Goal: Check status: Check status

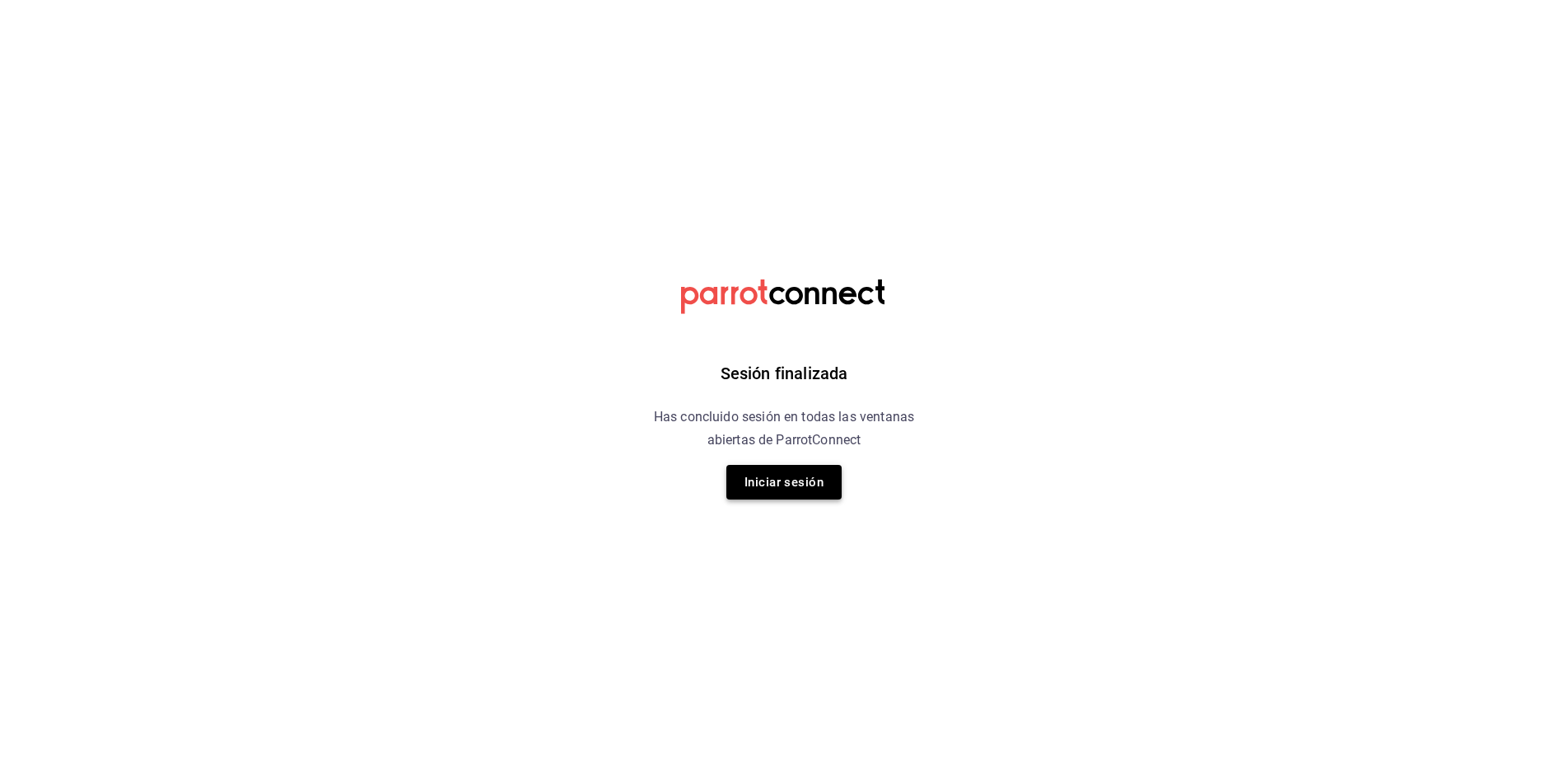
click at [806, 486] on button "Iniciar sesión" at bounding box center [783, 482] width 115 height 35
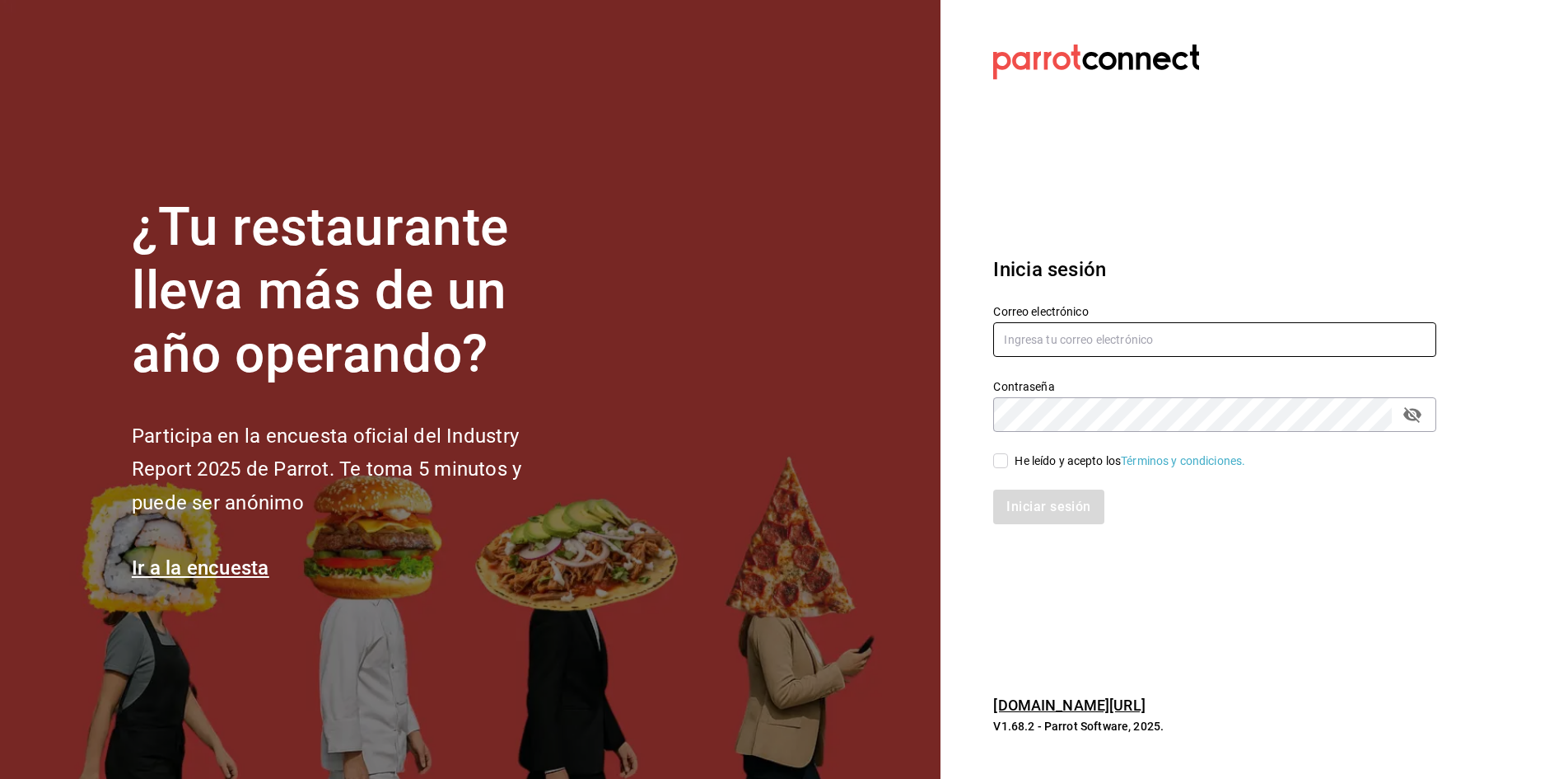
type input "multiuser@sushiexpress.com"
click at [1005, 460] on input "He leído y acepto los Términos y condiciones." at bounding box center [1001, 460] width 15 height 15
checkbox input "true"
click at [1010, 504] on button "Iniciar sesión" at bounding box center [1050, 507] width 112 height 35
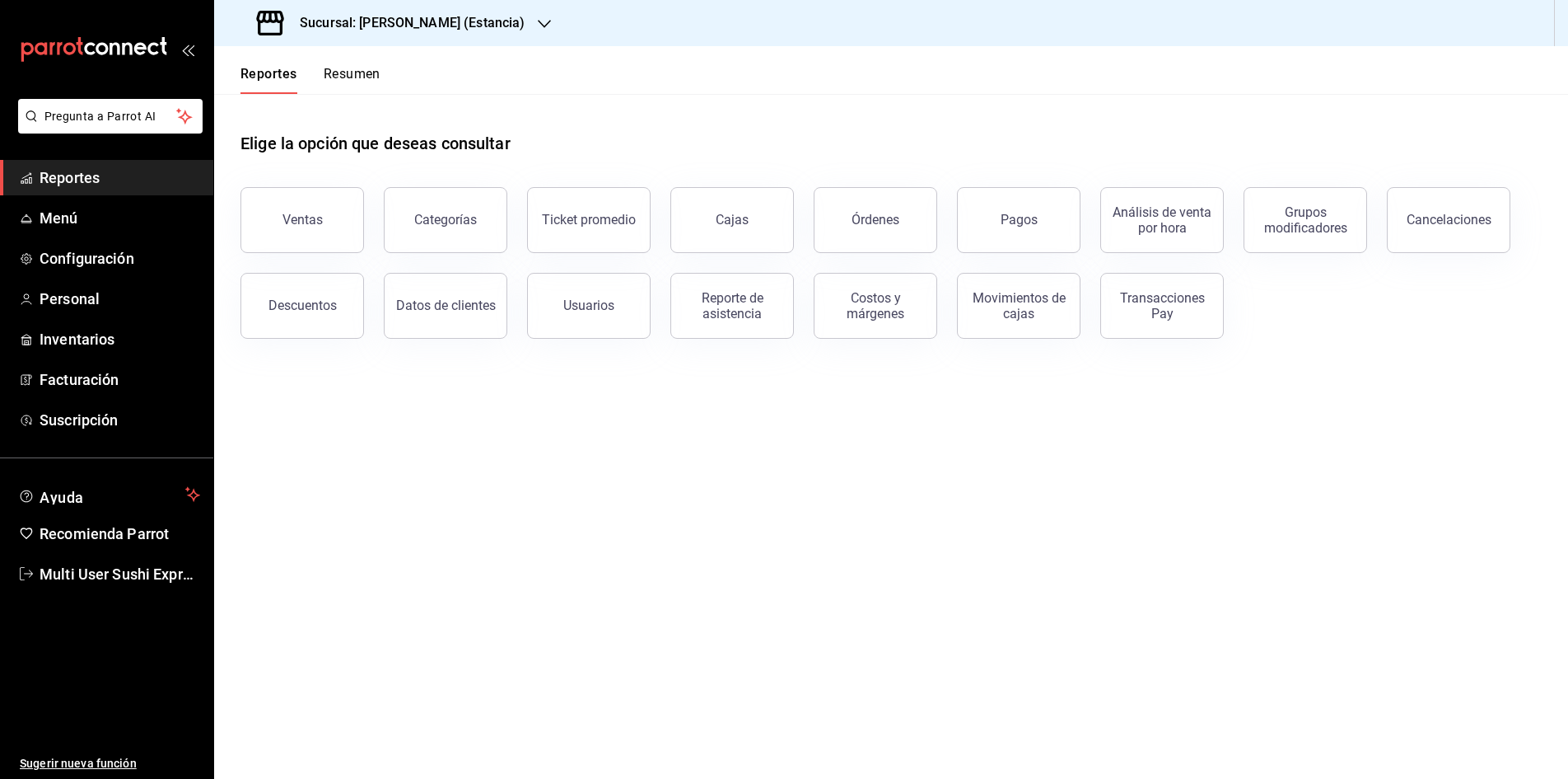
click at [348, 75] on button "Resumen" at bounding box center [352, 79] width 57 height 28
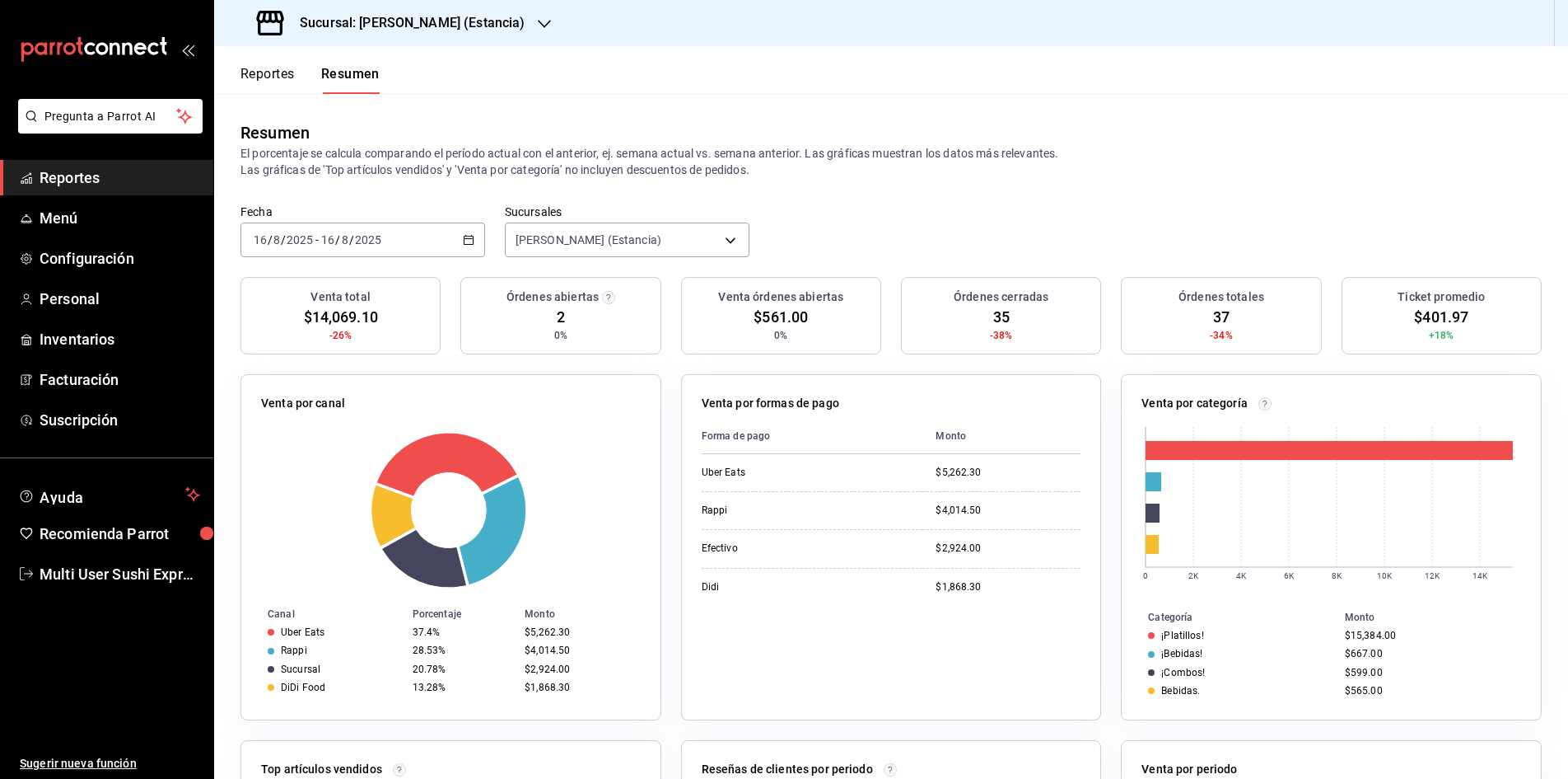
click at [467, 246] on div "2025-08-16 16 / 8 / 2025 - 2025-08-16 16 / 8 / 2025" at bounding box center [363, 239] width 244 height 35
click at [324, 477] on span "Rango de fechas" at bounding box center [318, 475] width 128 height 17
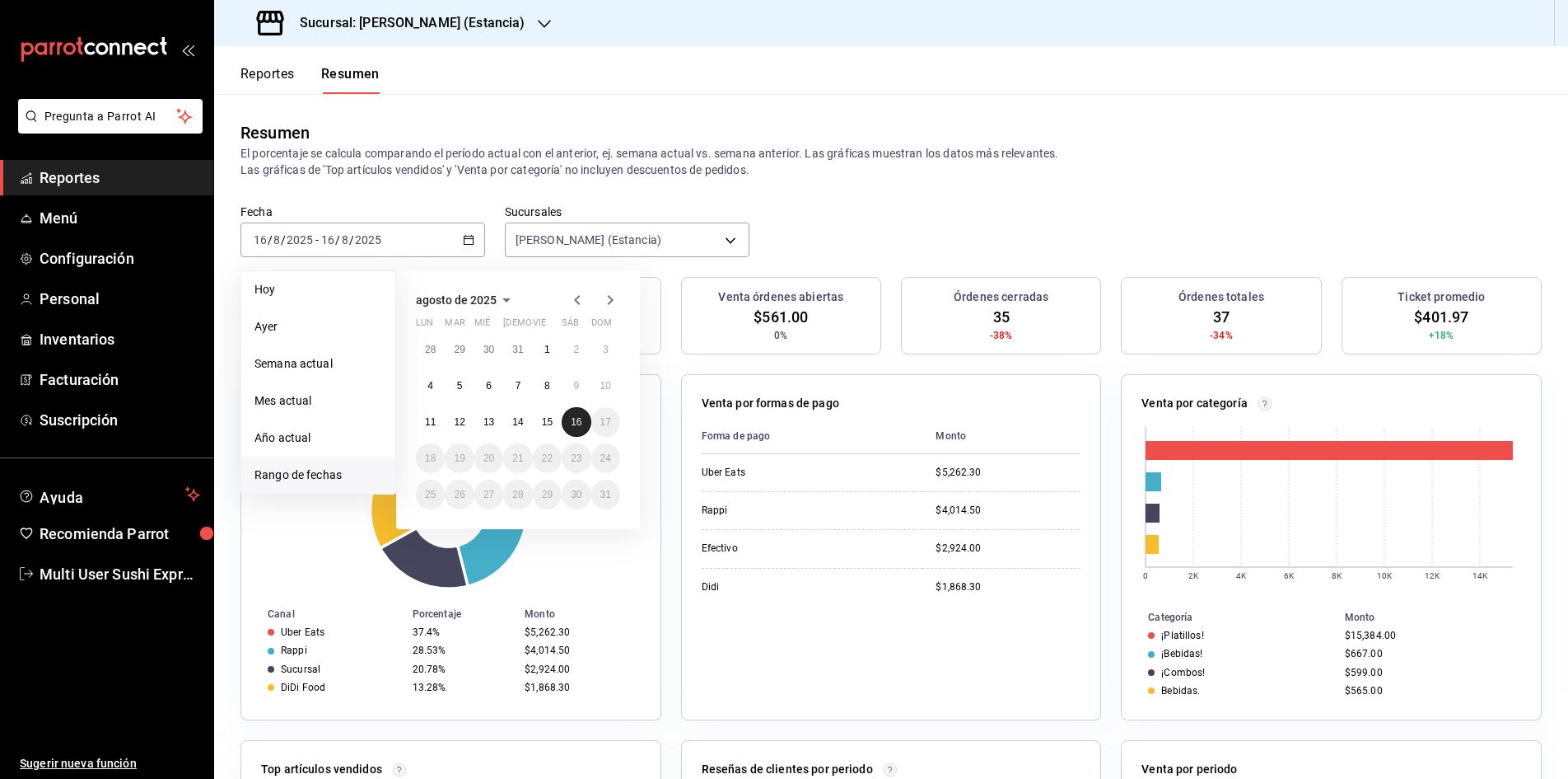
click at [573, 415] on button "16" at bounding box center [576, 421] width 29 height 29
click at [573, 416] on abbr "16" at bounding box center [576, 421] width 11 height 12
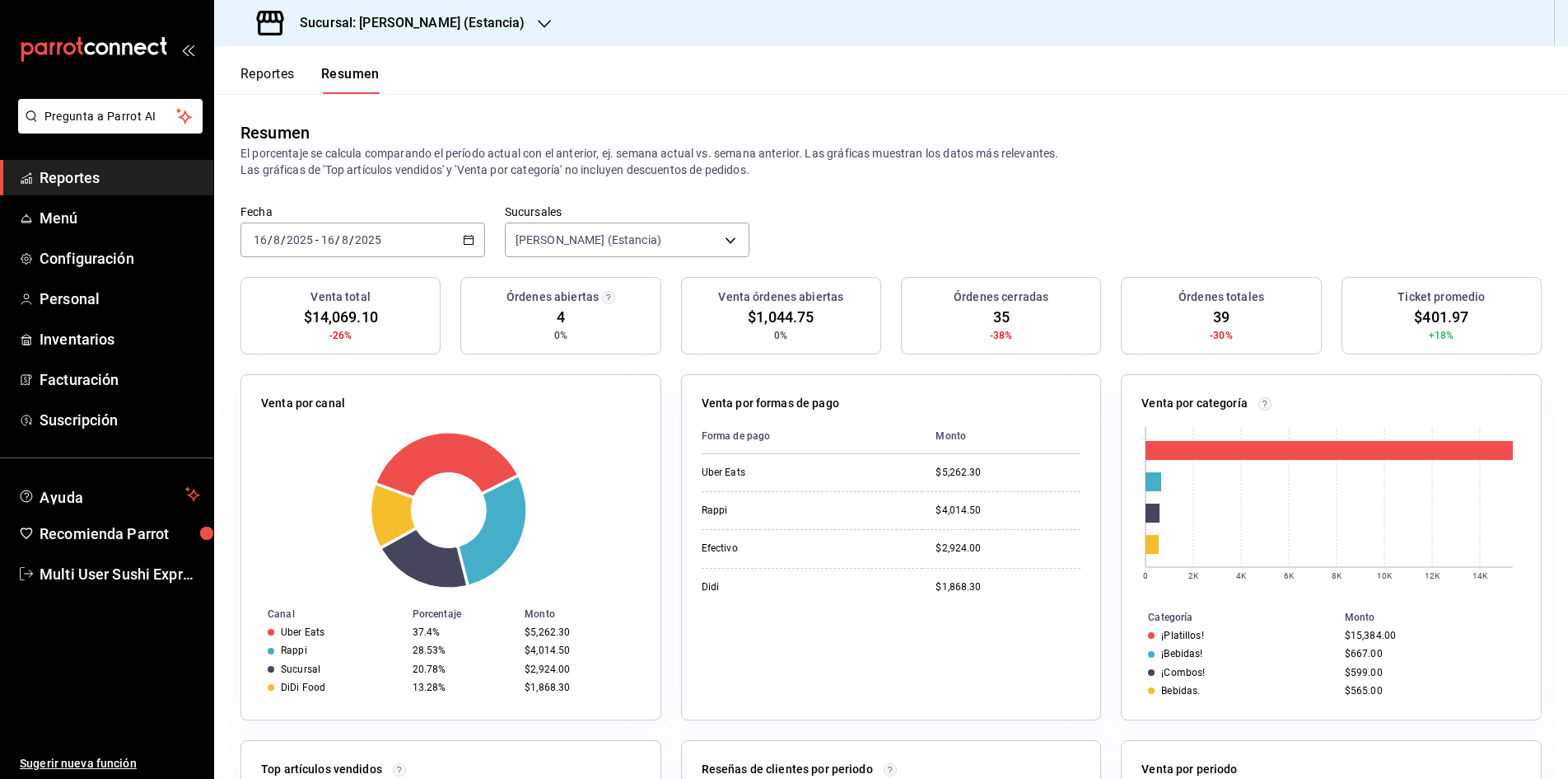
click at [276, 79] on button "Reportes" at bounding box center [268, 79] width 54 height 28
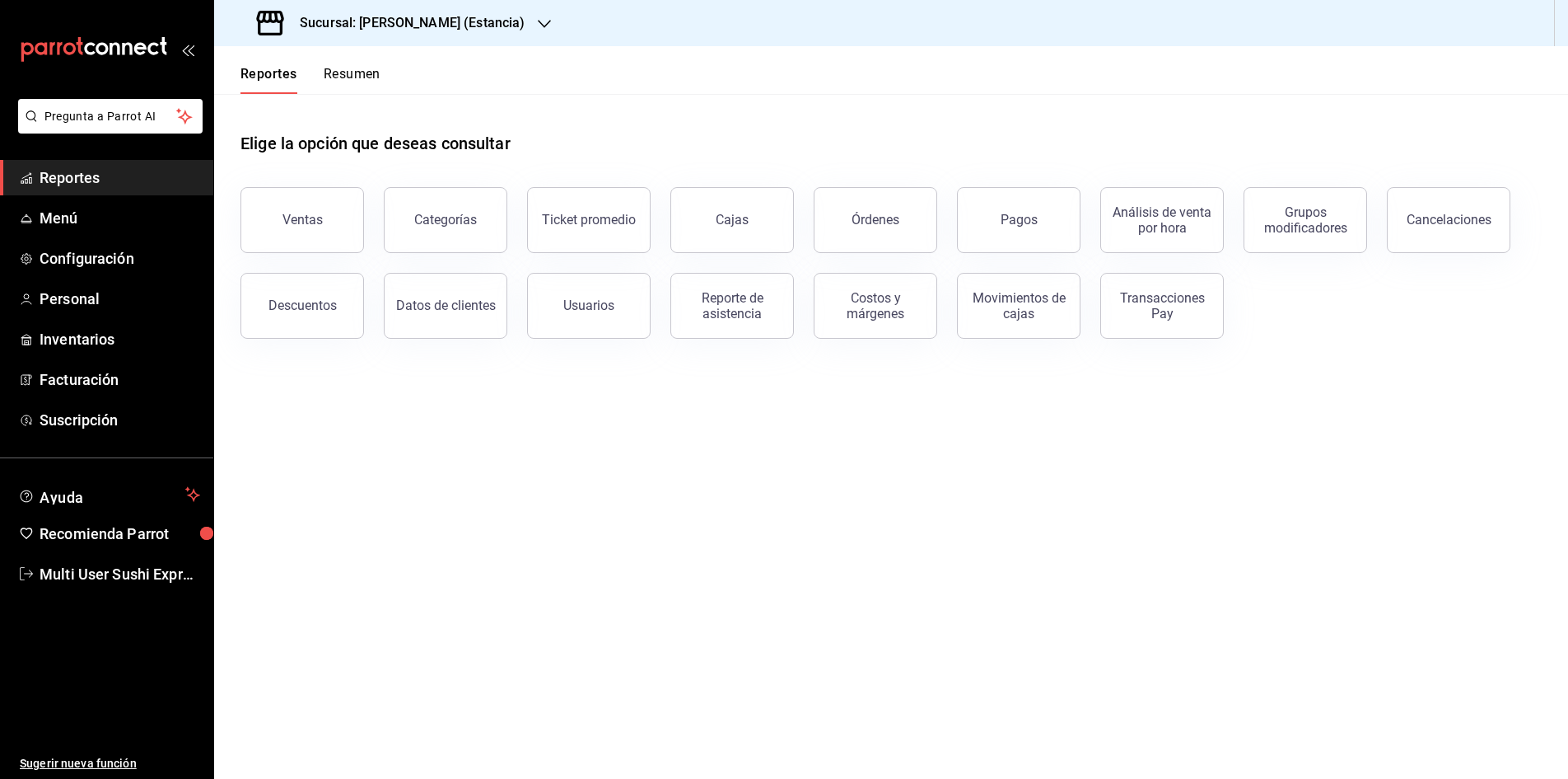
click at [1040, 231] on button "Pagos" at bounding box center [1019, 220] width 124 height 66
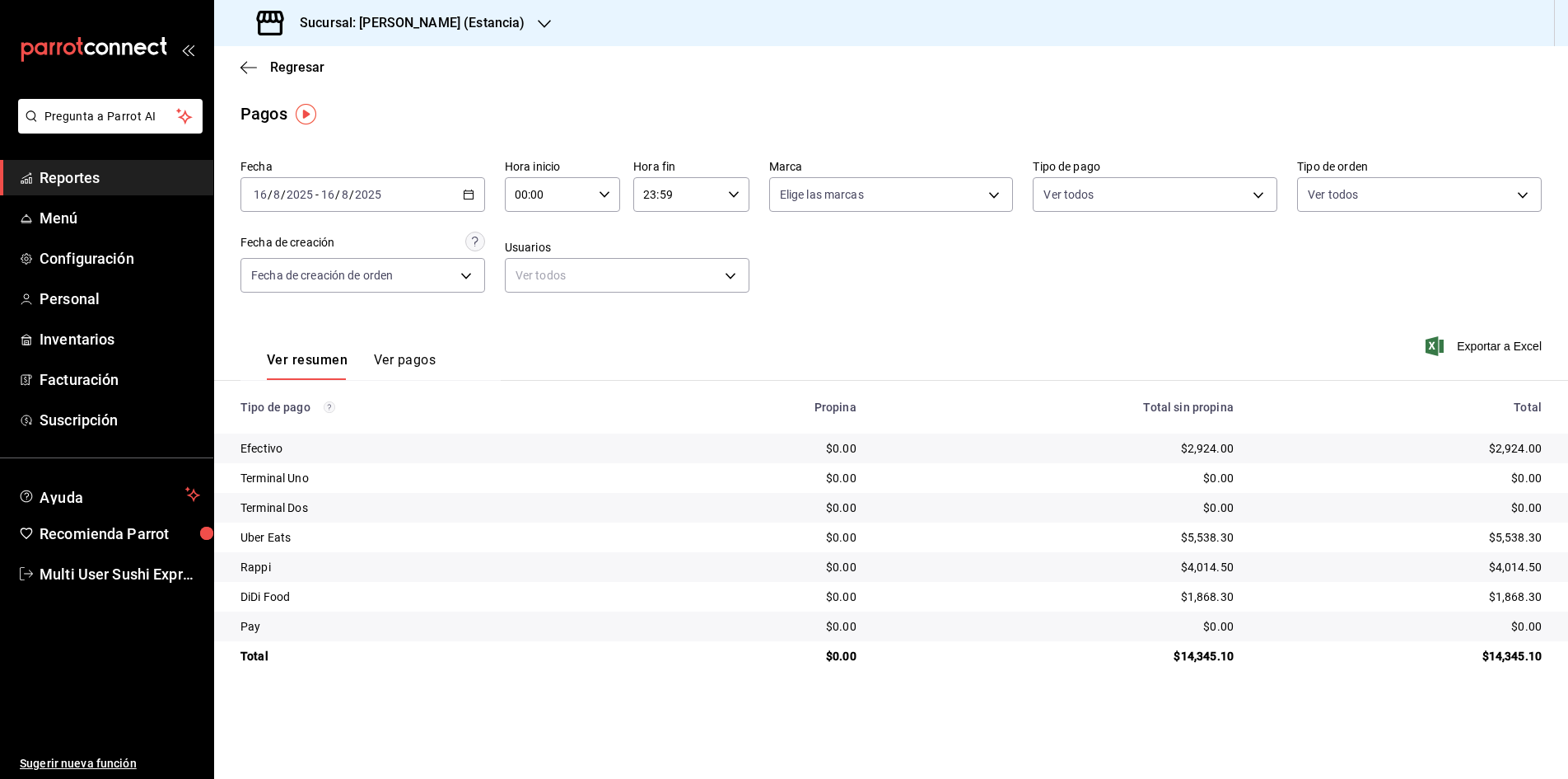
click at [234, 66] on div "Regresar" at bounding box center [891, 67] width 1354 height 42
click at [245, 66] on icon "button" at bounding box center [249, 67] width 16 height 15
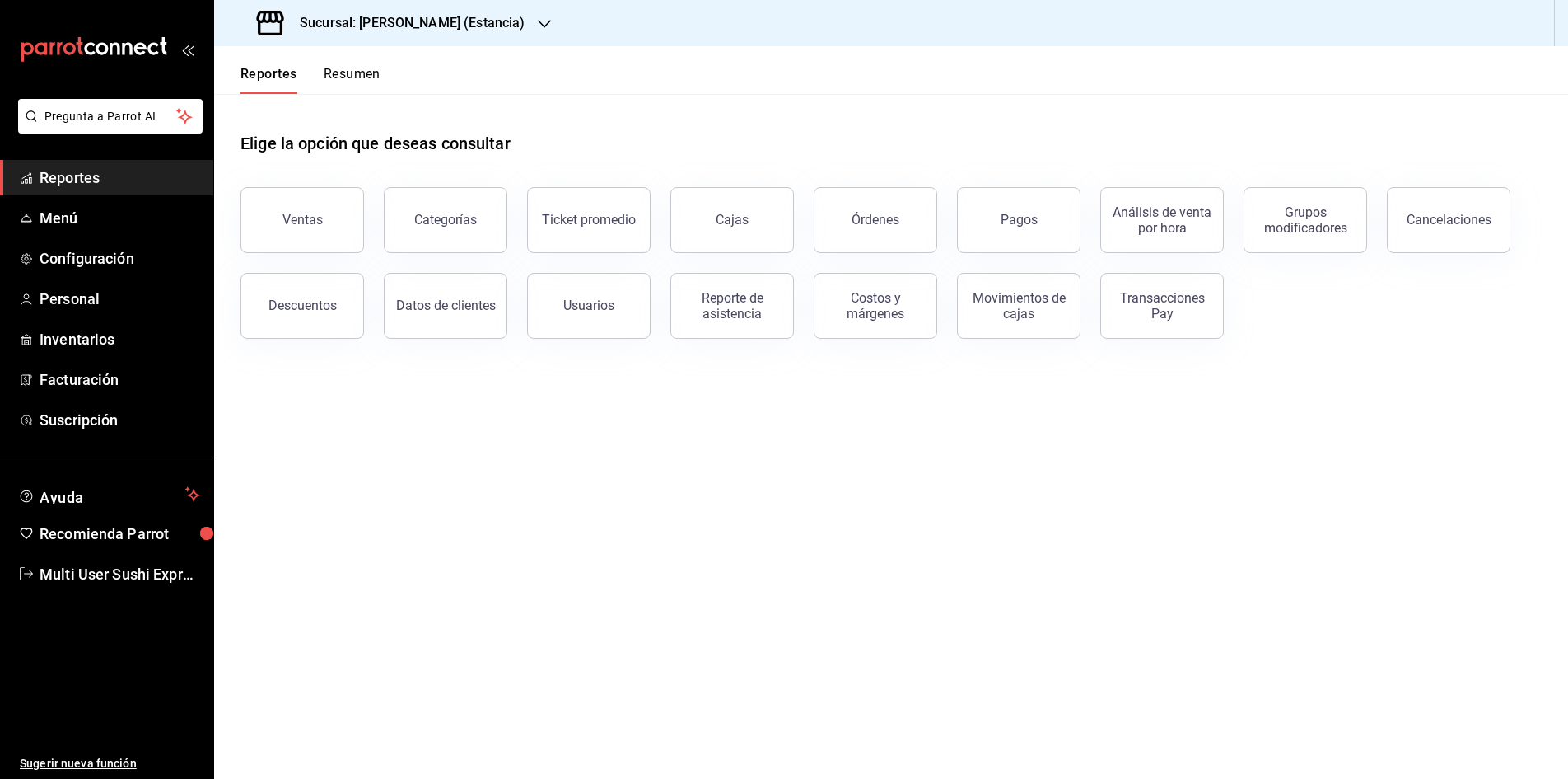
click at [350, 75] on button "Resumen" at bounding box center [352, 79] width 57 height 28
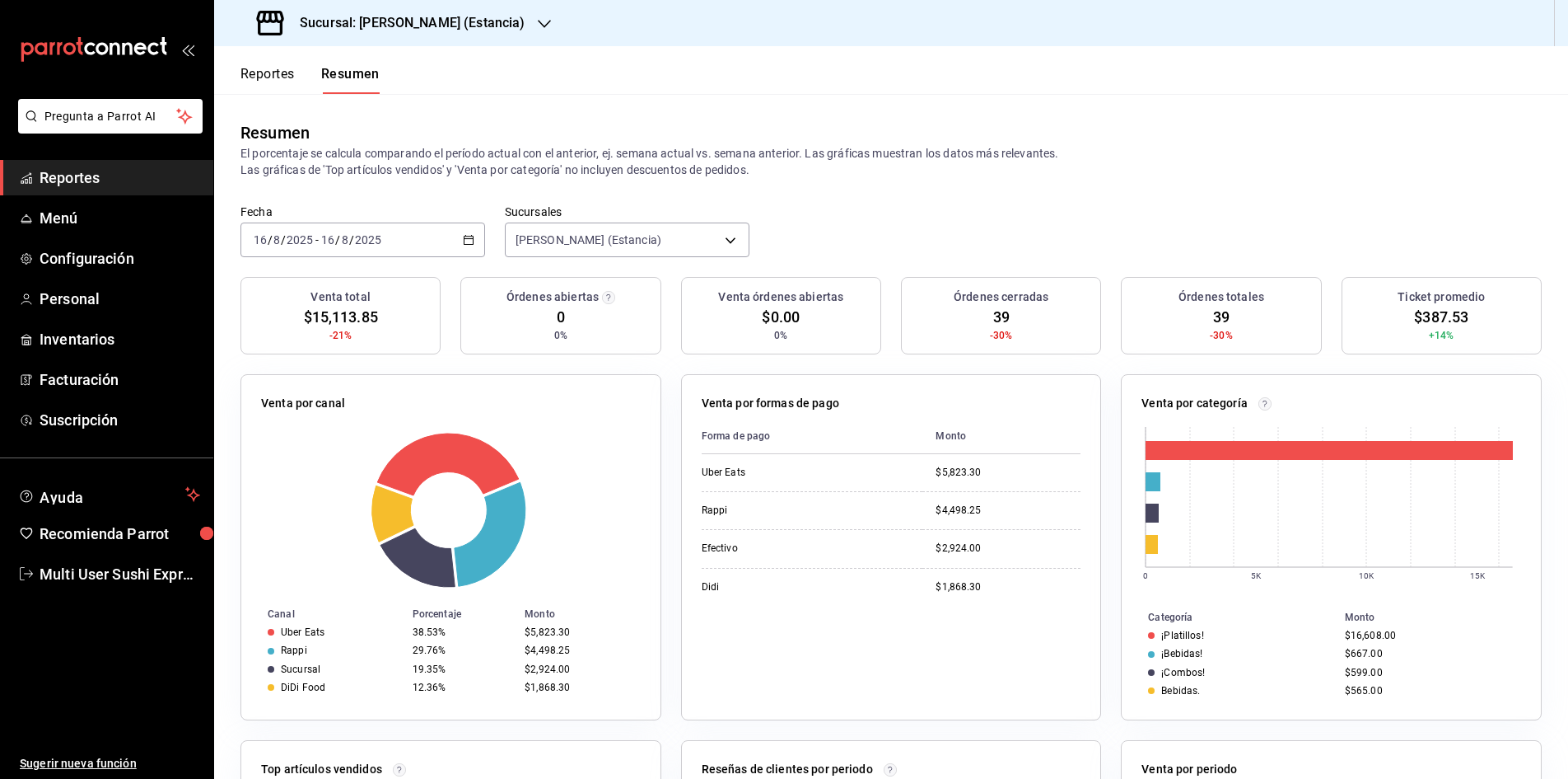
click at [468, 240] on icon "button" at bounding box center [468, 239] width 12 height 12
click at [582, 470] on rect at bounding box center [449, 510] width 375 height 156
click at [468, 241] on icon "button" at bounding box center [468, 239] width 12 height 12
click at [342, 470] on span "Rango de fechas" at bounding box center [318, 475] width 128 height 17
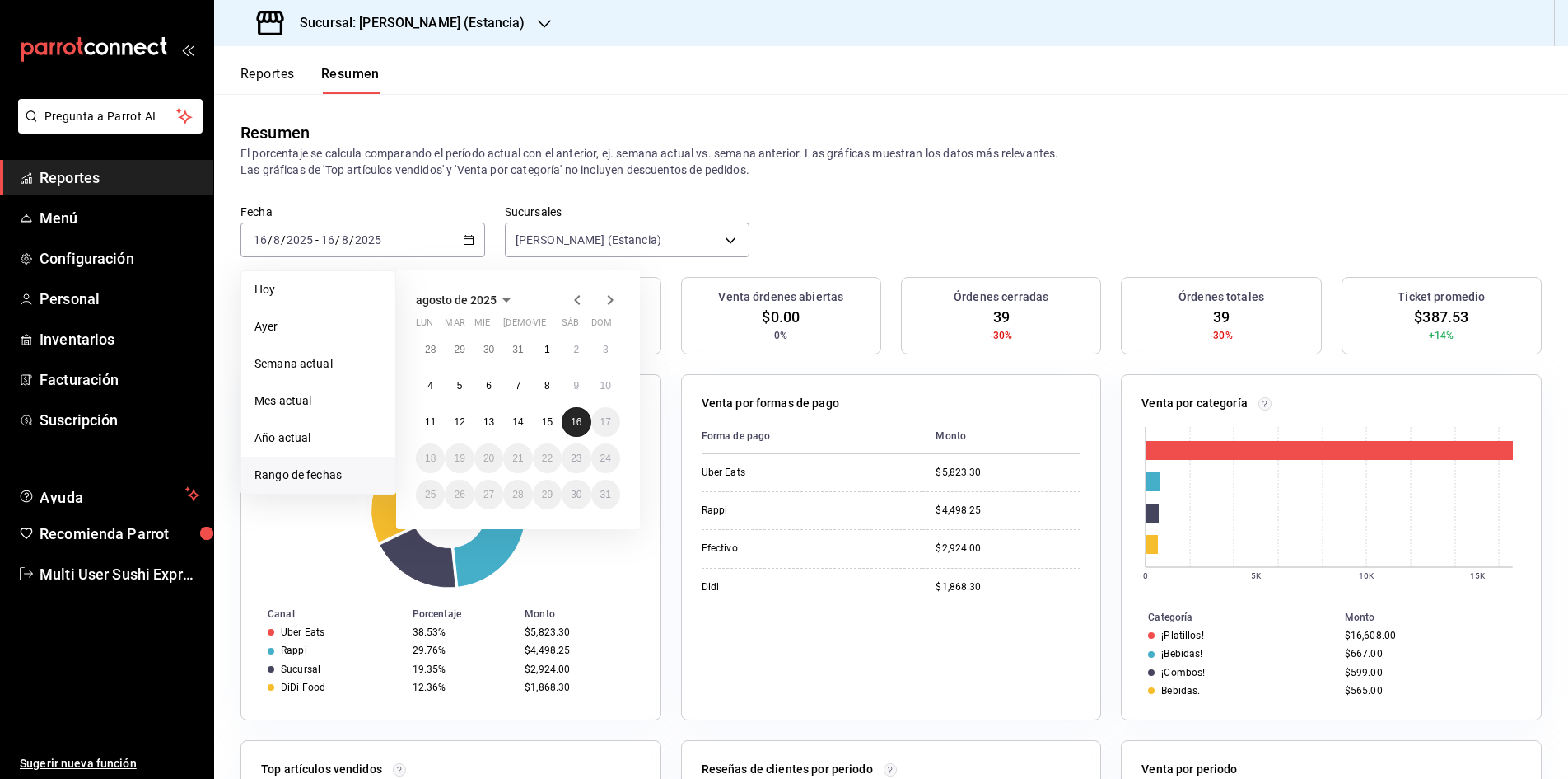
click at [575, 424] on abbr "16" at bounding box center [576, 421] width 11 height 12
